Goal: Task Accomplishment & Management: Manage account settings

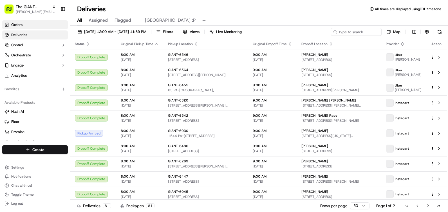
click at [37, 23] on link "Orders" at bounding box center [35, 24] width 66 height 9
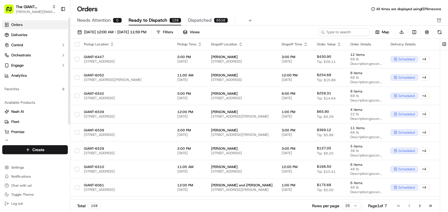
click at [173, 33] on div "Filters" at bounding box center [168, 32] width 10 height 5
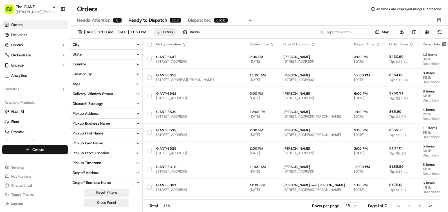
click at [75, 43] on div "City" at bounding box center [76, 44] width 7 height 5
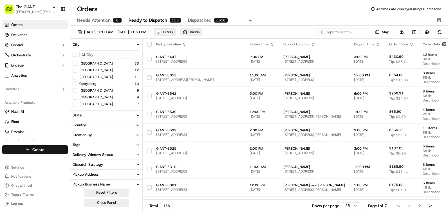
click at [202, 34] on button "Views" at bounding box center [192, 32] width 22 height 8
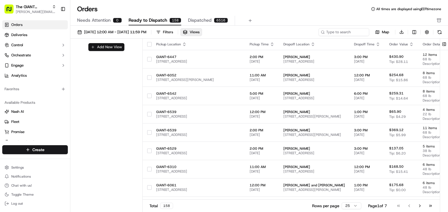
click at [100, 45] on button "Add New View" at bounding box center [106, 47] width 36 height 8
click at [97, 48] on input at bounding box center [97, 49] width 44 height 8
type input "Newport Orders"
click at [121, 50] on button "submit" at bounding box center [123, 49] width 7 height 7
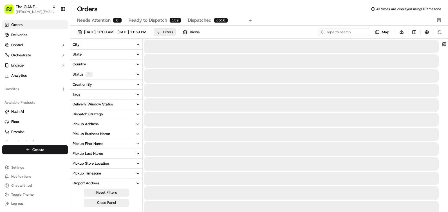
click at [173, 32] on div "Filters" at bounding box center [168, 32] width 10 height 5
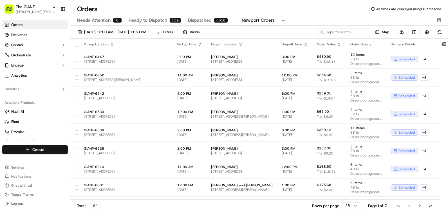
click at [173, 32] on div "Filters" at bounding box center [168, 32] width 10 height 5
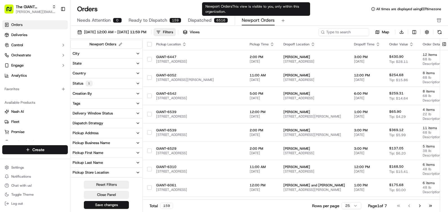
click at [256, 16] on body "The GIANT Company [PERSON_NAME][EMAIL_ADDRESS][PERSON_NAME][DOMAIN_NAME] Toggle…" at bounding box center [224, 106] width 448 height 212
click at [256, 19] on span "Newport Orders" at bounding box center [258, 20] width 33 height 7
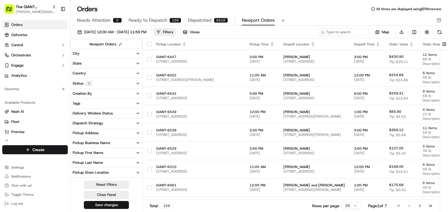
click at [85, 53] on button "City" at bounding box center [106, 54] width 72 height 10
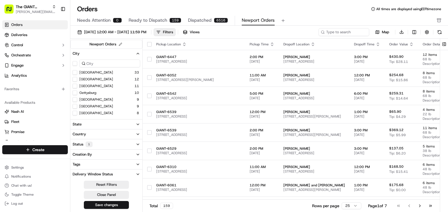
click at [87, 65] on input at bounding box center [109, 63] width 61 height 8
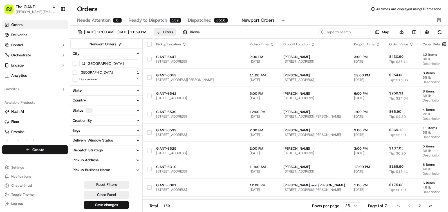
type input "[GEOGRAPHIC_DATA]"
click at [88, 72] on label "[GEOGRAPHIC_DATA]" at bounding box center [96, 72] width 34 height 5
click at [77, 72] on button "[GEOGRAPHIC_DATA]" at bounding box center [75, 72] width 5 height 5
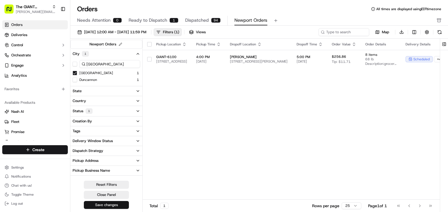
click at [98, 205] on button "Save changes" at bounding box center [106, 205] width 45 height 8
click at [98, 194] on button "Close Panel" at bounding box center [106, 195] width 45 height 8
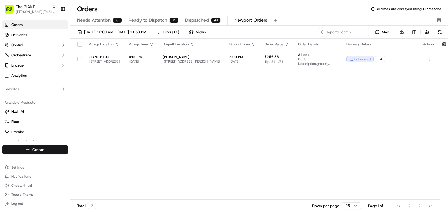
drag, startPoint x: 134, startPoint y: 70, endPoint x: 113, endPoint y: 46, distance: 31.9
click at [113, 75] on div "Pickup Location Pickup Time Dropoff Location Dropoff Time Order Value Order Det…" at bounding box center [255, 119] width 370 height 161
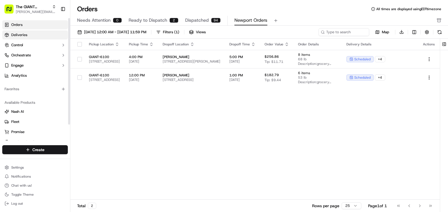
click at [21, 35] on span "Deliveries" at bounding box center [19, 34] width 16 height 5
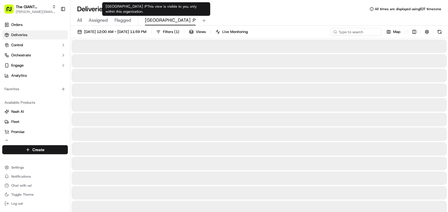
click at [156, 23] on span "[GEOGRAPHIC_DATA] :P" at bounding box center [170, 20] width 51 height 7
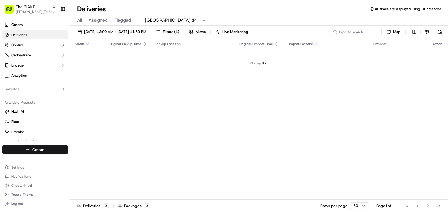
drag, startPoint x: 156, startPoint y: 23, endPoint x: 204, endPoint y: 15, distance: 48.5
click at [204, 15] on div "All Assigned Flagged Newport :P" at bounding box center [259, 20] width 378 height 12
drag, startPoint x: 152, startPoint y: 21, endPoint x: 124, endPoint y: 92, distance: 76.8
click at [124, 92] on div "Status Original Pickup Time Pickup Location Original Dropoff Time Dropoff Locat…" at bounding box center [258, 118] width 377 height 161
click at [17, 27] on span "Orders" at bounding box center [16, 24] width 11 height 5
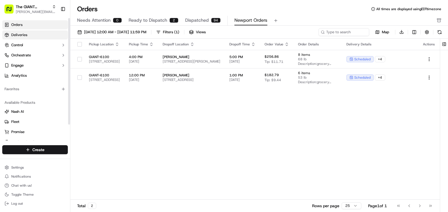
click at [50, 32] on link "Deliveries" at bounding box center [35, 34] width 66 height 9
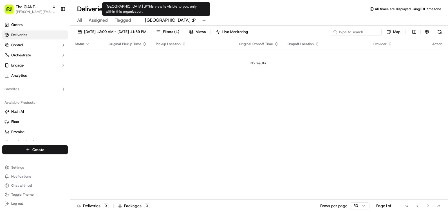
click at [160, 22] on span "[GEOGRAPHIC_DATA] :P" at bounding box center [170, 20] width 51 height 7
